Goal: Book appointment/travel/reservation

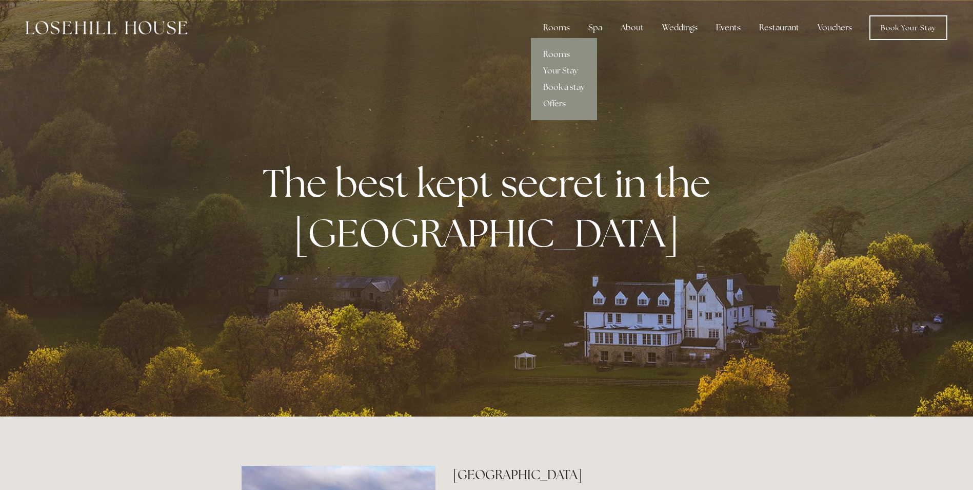
click at [559, 52] on link "Rooms" at bounding box center [564, 54] width 66 height 16
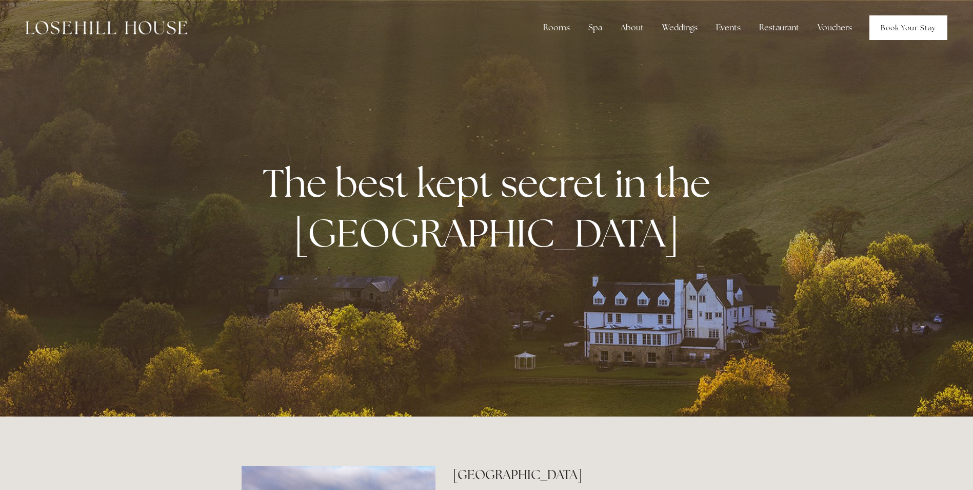
click at [904, 26] on link "Book Your Stay" at bounding box center [909, 27] width 78 height 25
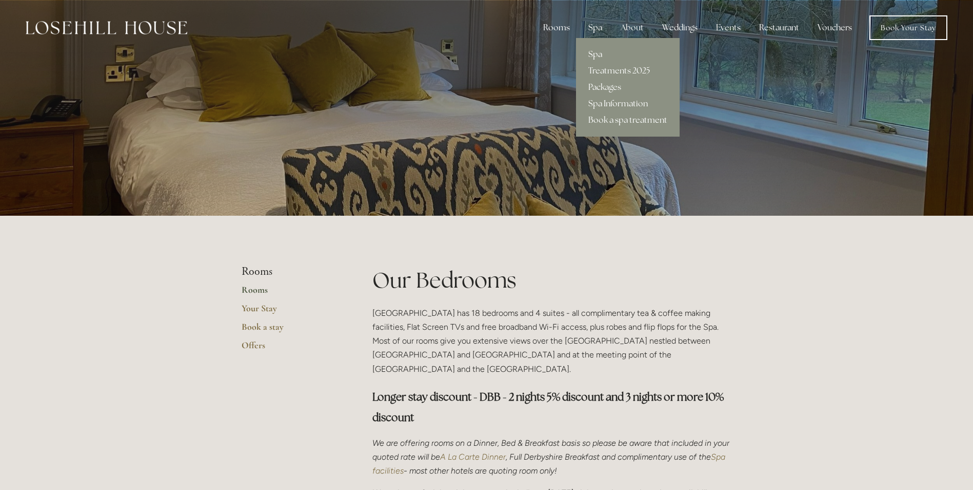
click at [598, 56] on link "Spa" at bounding box center [628, 54] width 104 height 16
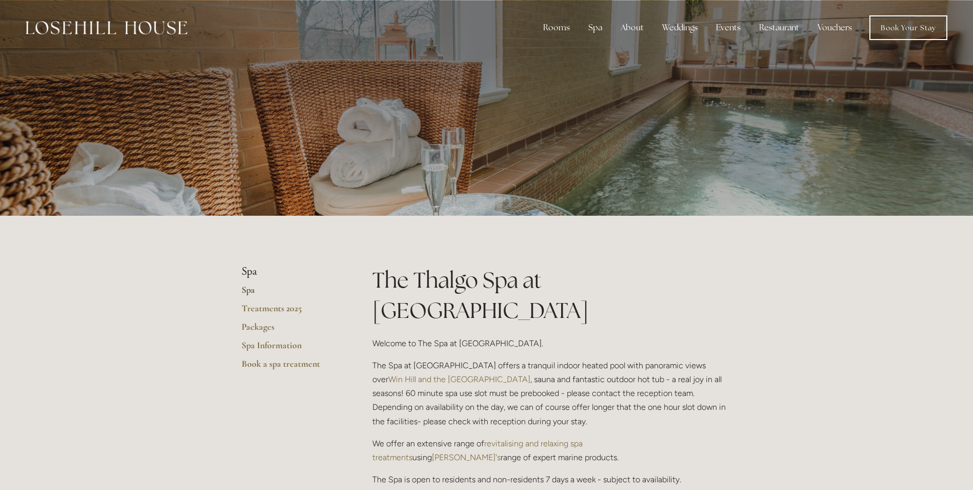
click at [893, 143] on div at bounding box center [486, 108] width 973 height 216
